Goal: Task Accomplishment & Management: Manage account settings

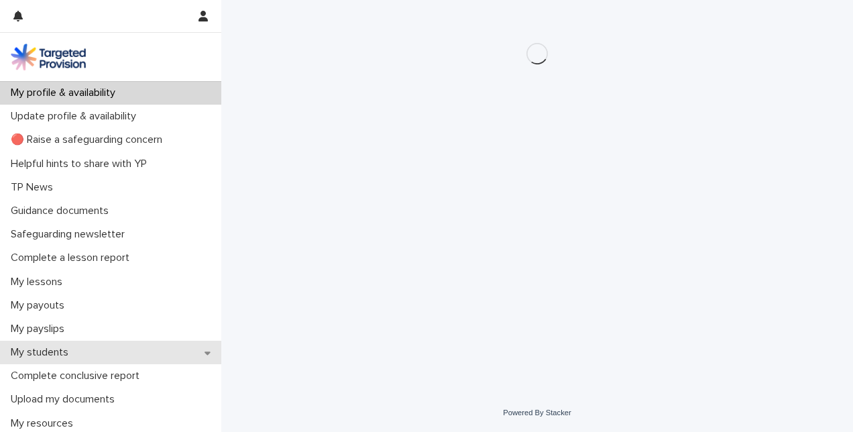
click at [59, 351] on p "My students" at bounding box center [42, 352] width 74 height 13
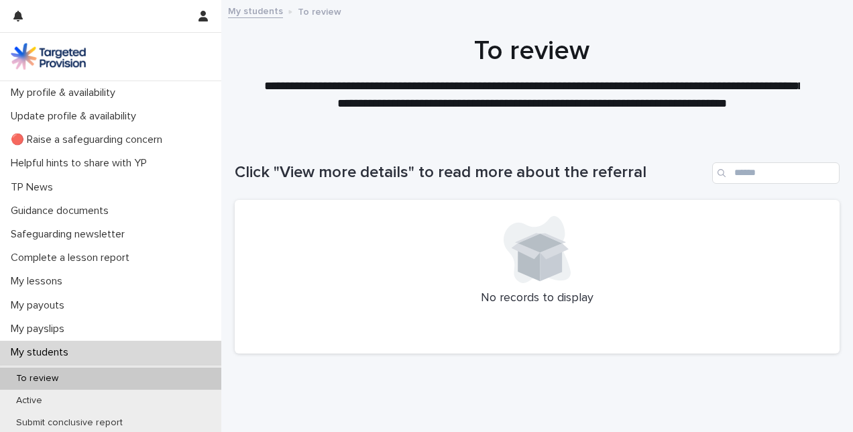
scroll to position [38, 0]
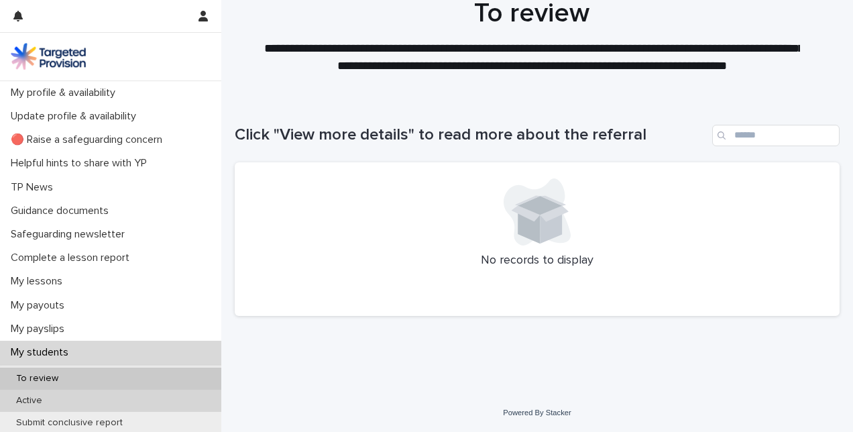
click at [41, 401] on p "Active" at bounding box center [29, 400] width 48 height 11
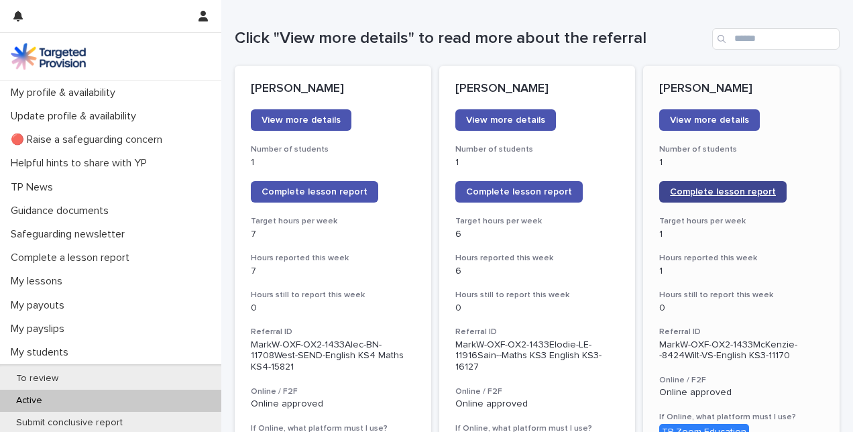
scroll to position [201, 0]
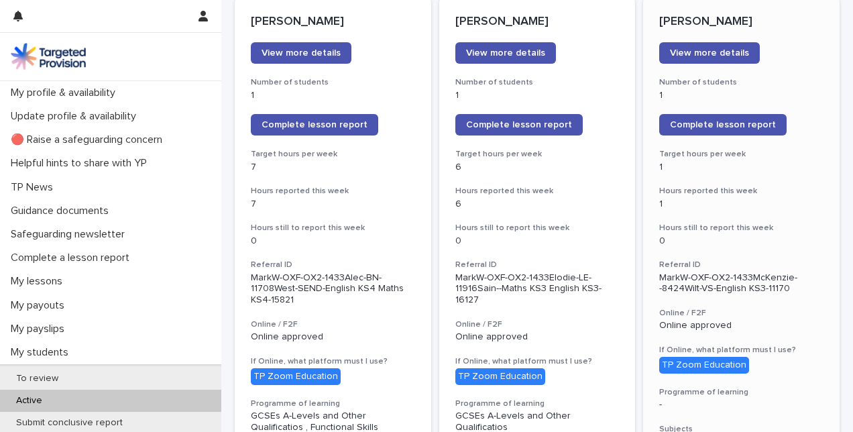
click at [734, 197] on div "1" at bounding box center [741, 203] width 164 height 14
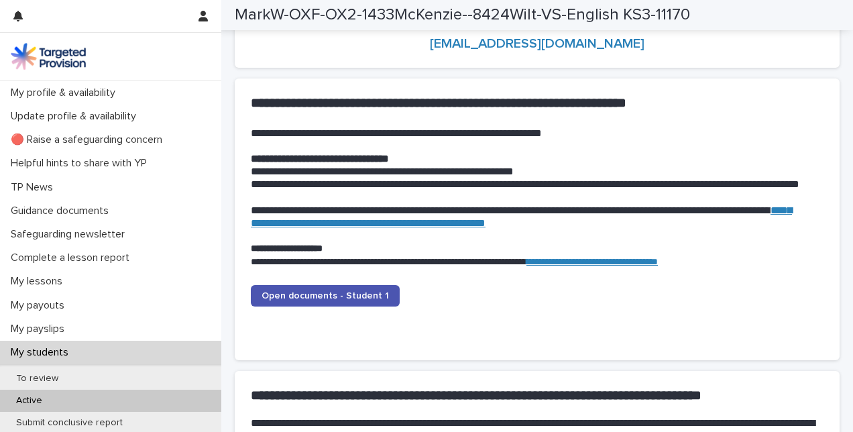
scroll to position [1409, 0]
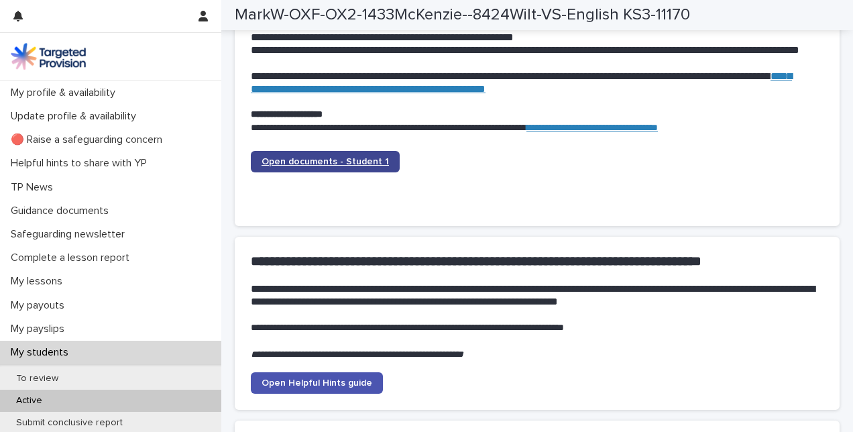
click at [372, 163] on span "Open documents - Student 1" at bounding box center [325, 161] width 127 height 9
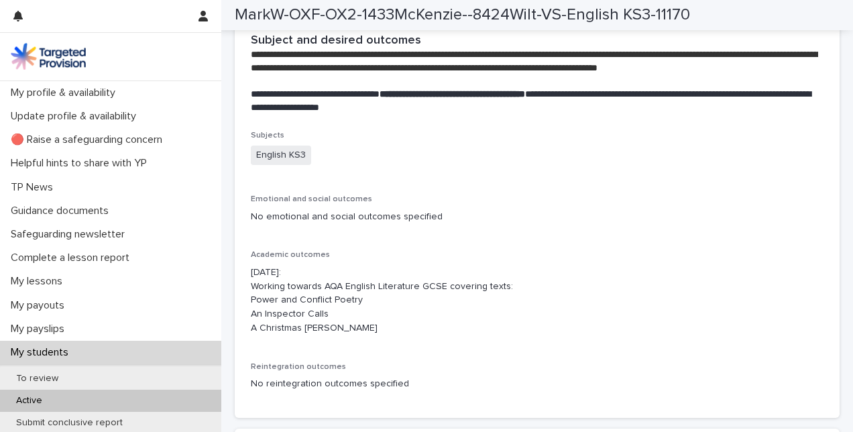
scroll to position [2884, 0]
